Goal: Task Accomplishment & Management: Manage account settings

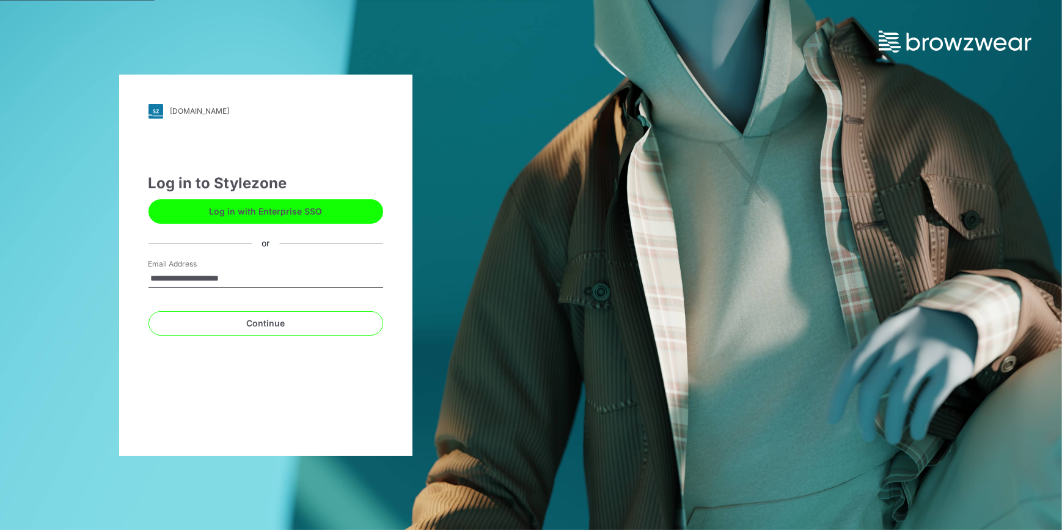
click at [270, 202] on button "Log in with Enterprise SSO" at bounding box center [265, 211] width 235 height 24
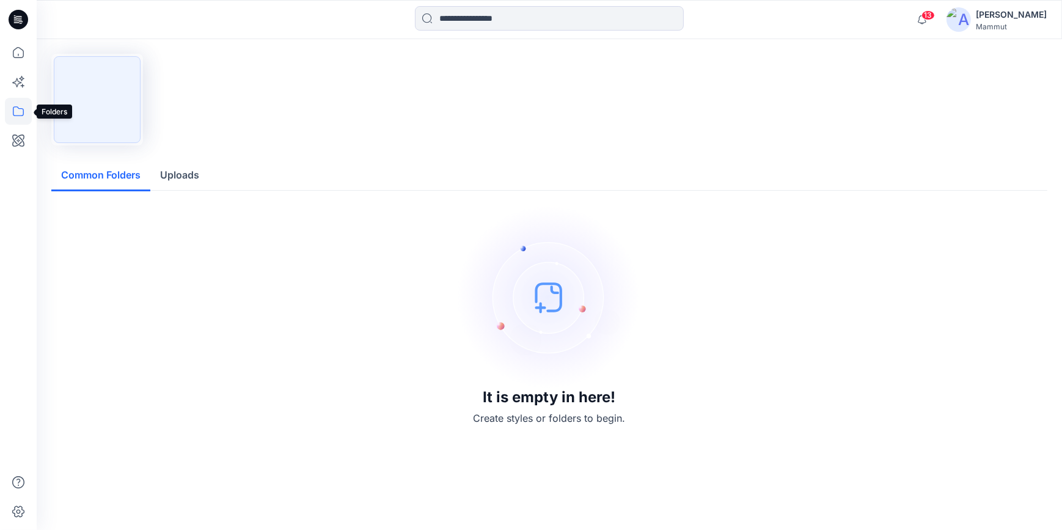
click at [16, 112] on icon at bounding box center [18, 111] width 27 height 27
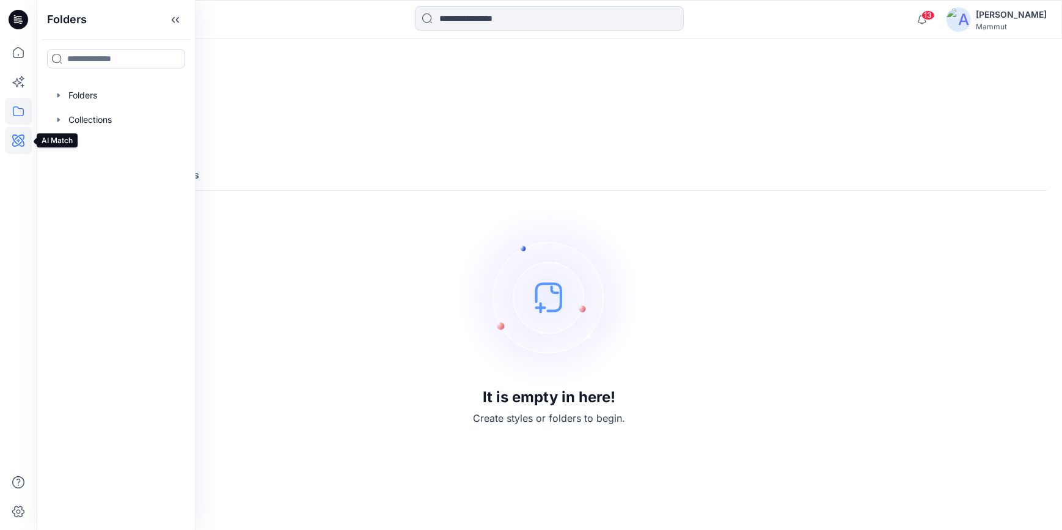
click at [21, 143] on icon at bounding box center [18, 140] width 27 height 27
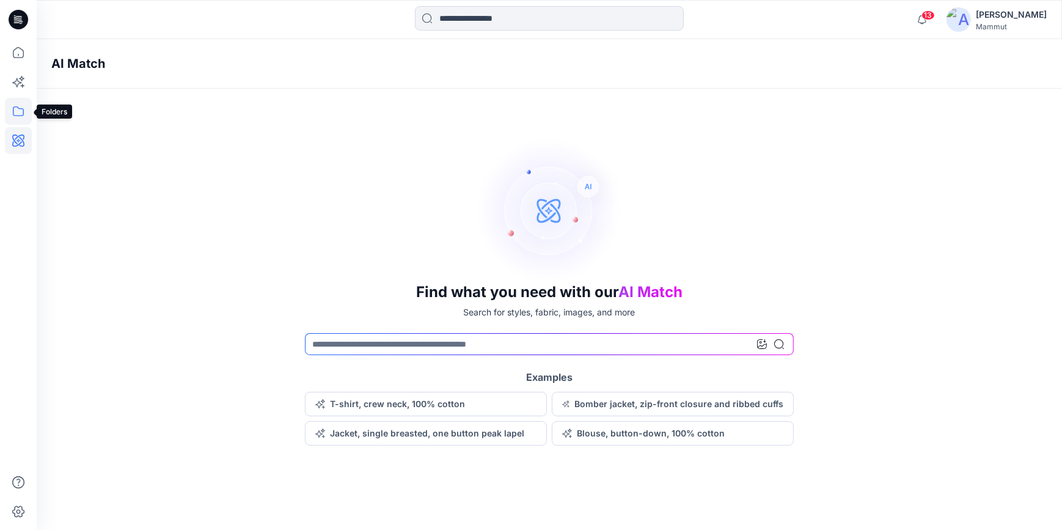
click at [17, 106] on icon at bounding box center [18, 111] width 11 height 10
click at [77, 94] on div at bounding box center [115, 95] width 139 height 24
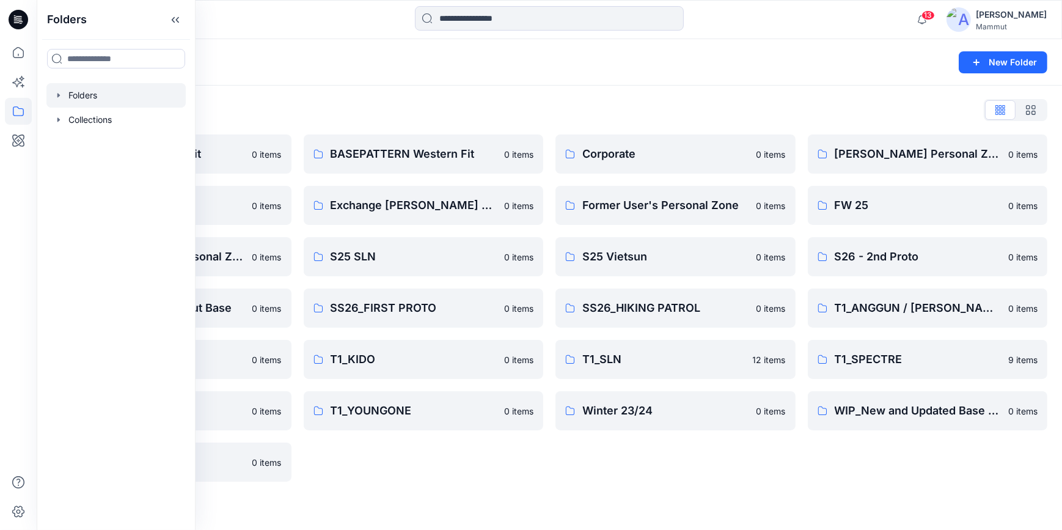
click at [590, 477] on div "Corporate 0 items Former User's Personal Zone 0 items S25 Vietsun 0 items SS26_…" at bounding box center [675, 307] width 240 height 347
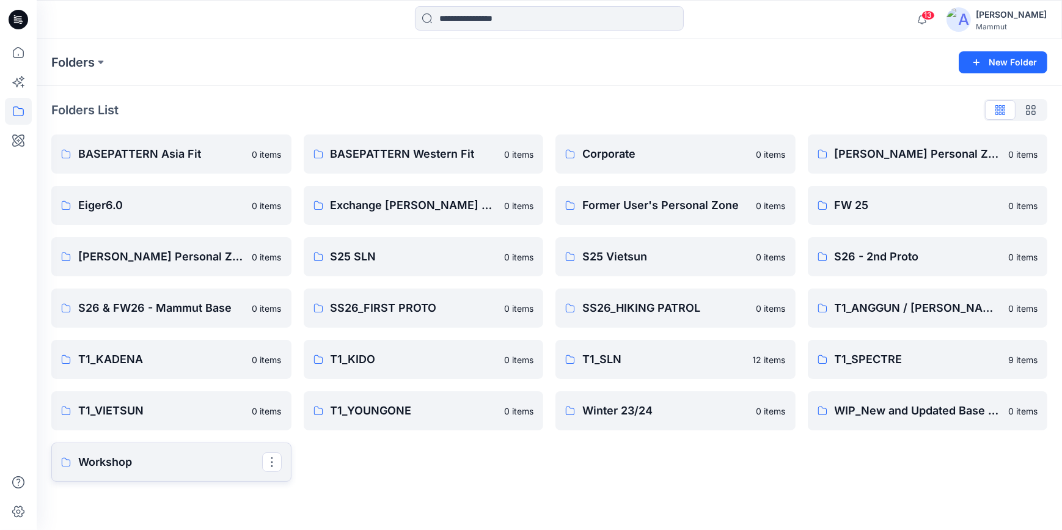
click at [177, 459] on p "Workshop" at bounding box center [170, 461] width 184 height 17
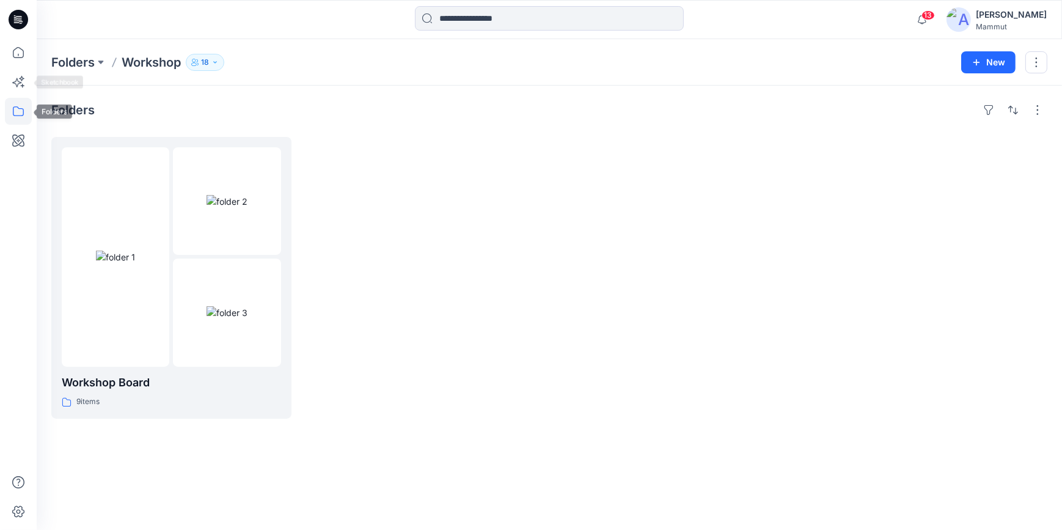
click at [20, 109] on icon at bounding box center [18, 111] width 11 height 10
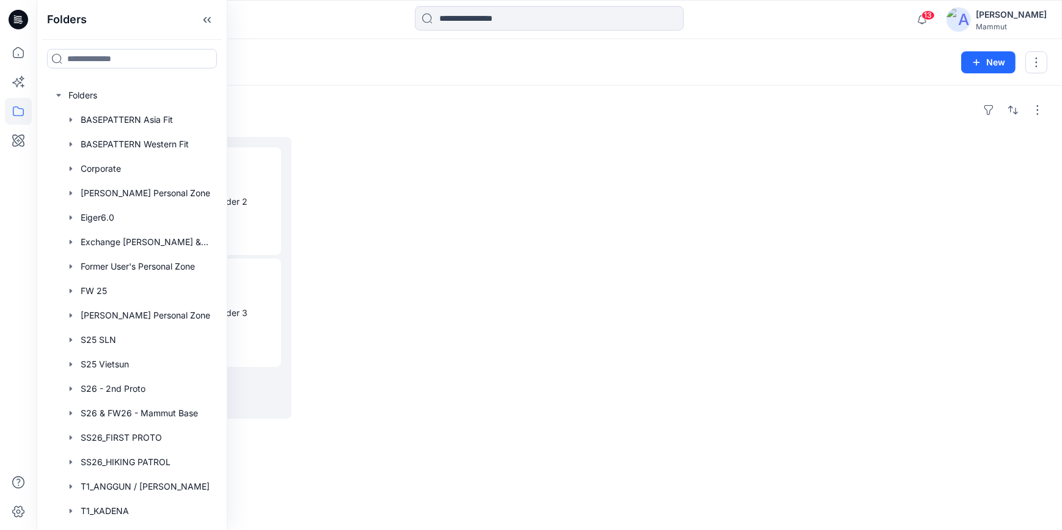
click at [407, 336] on div at bounding box center [424, 278] width 240 height 282
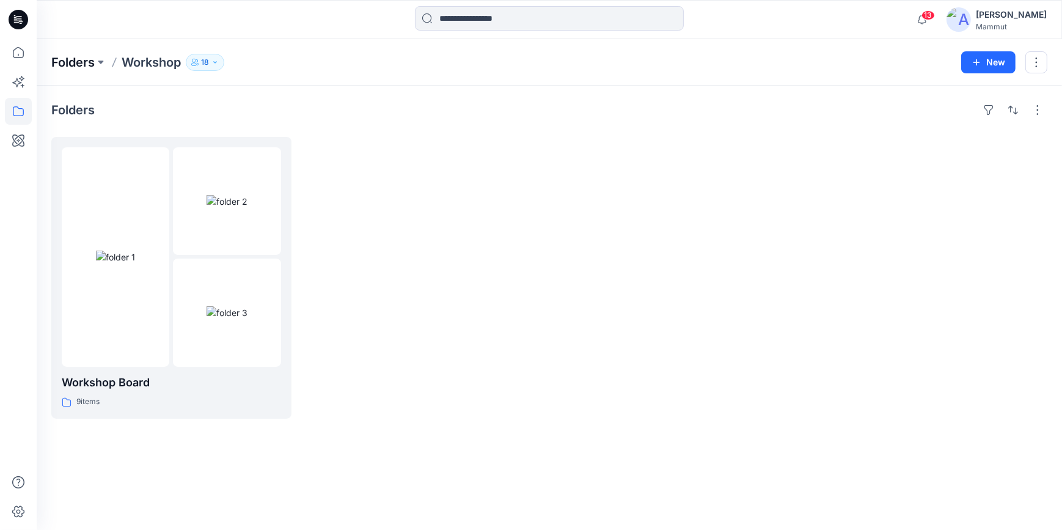
click at [88, 61] on p "Folders" at bounding box center [72, 62] width 43 height 17
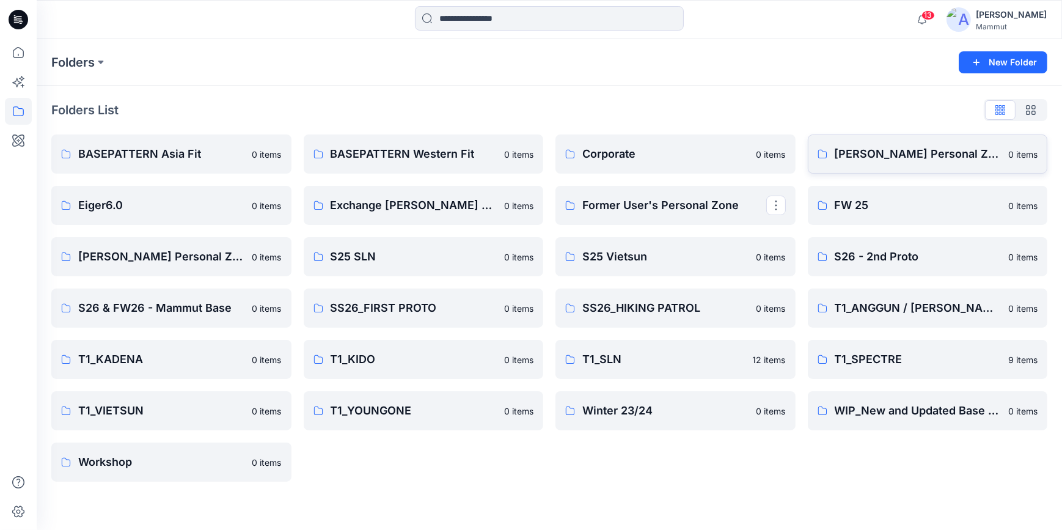
click at [914, 147] on p "[PERSON_NAME] Personal Zone" at bounding box center [918, 153] width 167 height 17
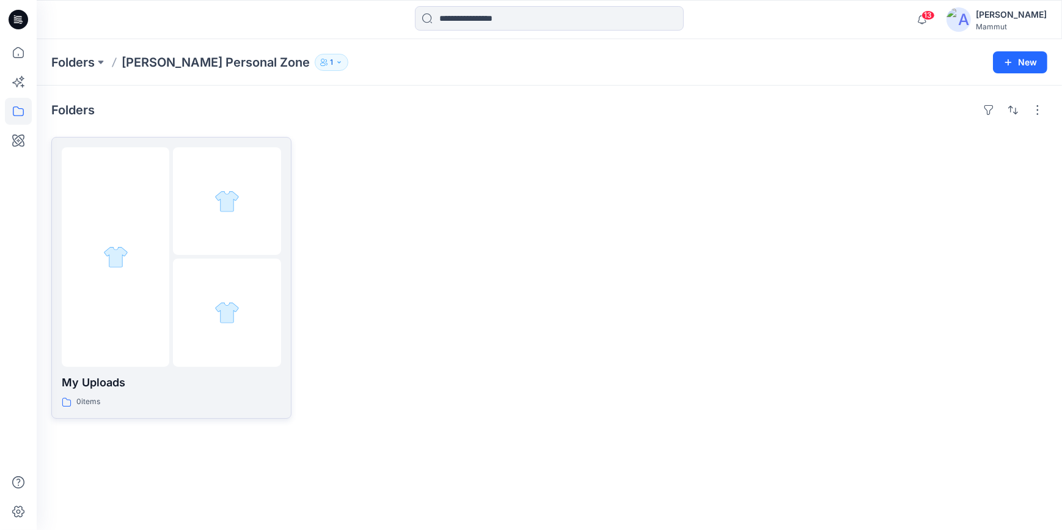
drag, startPoint x: 273, startPoint y: 147, endPoint x: 159, endPoint y: 389, distance: 267.5
click at [159, 389] on p "My Uploads" at bounding box center [171, 382] width 219 height 17
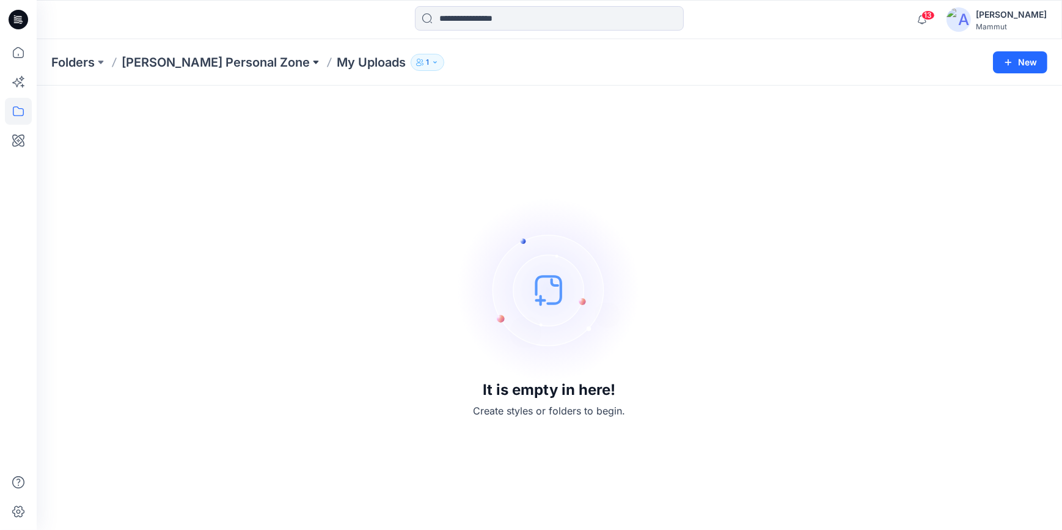
click at [310, 61] on button at bounding box center [316, 62] width 12 height 17
click at [425, 143] on div "It is empty in here! Create styles or folders to begin." at bounding box center [549, 307] width 996 height 415
click at [61, 56] on p "Folders" at bounding box center [72, 62] width 43 height 17
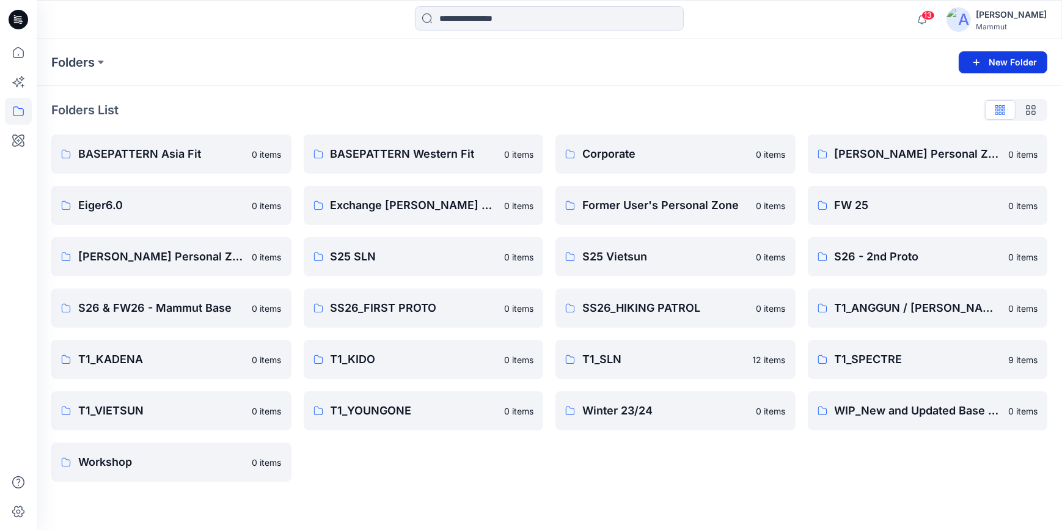
click at [992, 67] on button "New Folder" at bounding box center [1003, 62] width 89 height 22
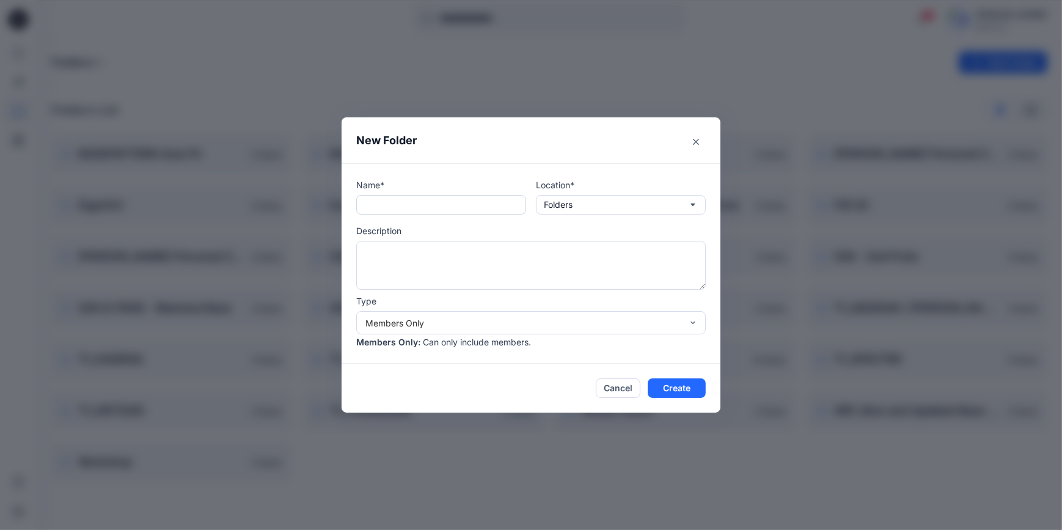
click at [400, 200] on input "text" at bounding box center [441, 205] width 170 height 20
type input "**********"
click at [692, 204] on icon "button" at bounding box center [692, 204] width 4 height 2
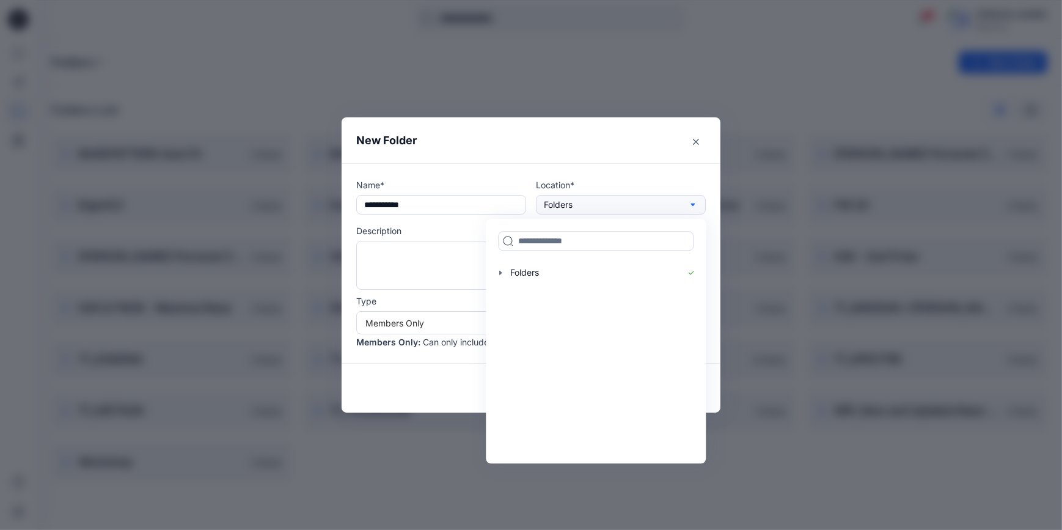
click at [692, 204] on icon "button" at bounding box center [692, 204] width 4 height 2
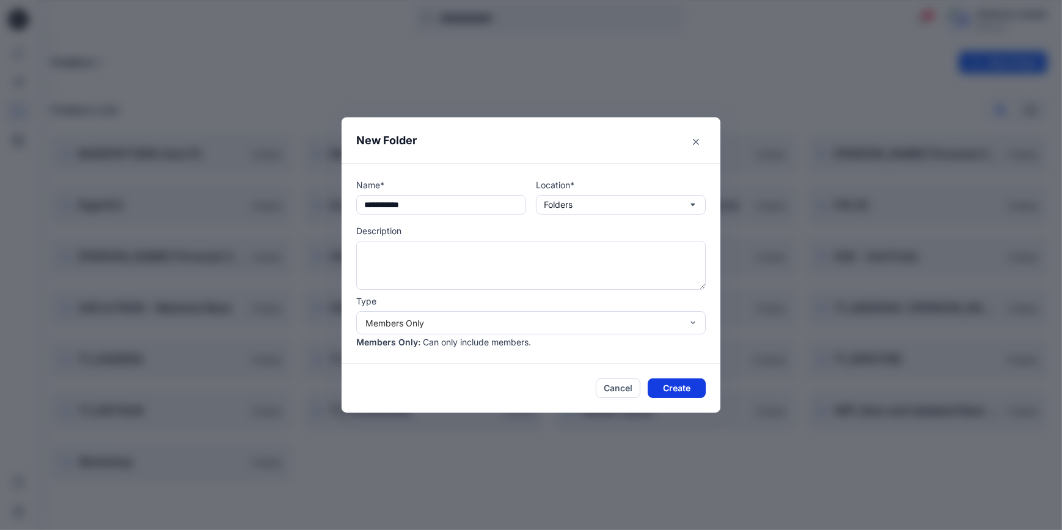
click at [679, 385] on button "Create" at bounding box center [677, 388] width 58 height 20
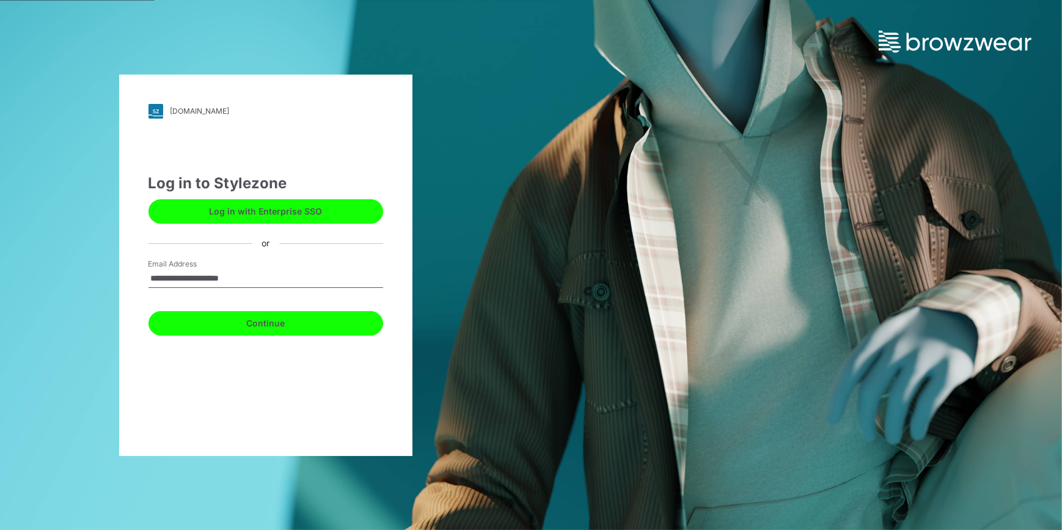
click at [274, 326] on button "Continue" at bounding box center [265, 323] width 235 height 24
